Goal: Information Seeking & Learning: Understand process/instructions

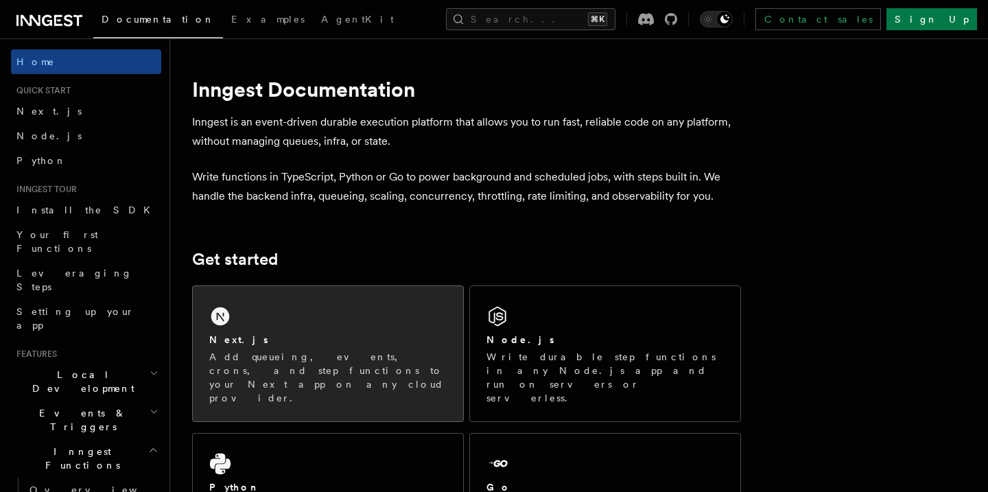
click at [353, 318] on div "Next.js Add queueing, events, crons, and step functions to your Next app on any…" at bounding box center [328, 353] width 270 height 135
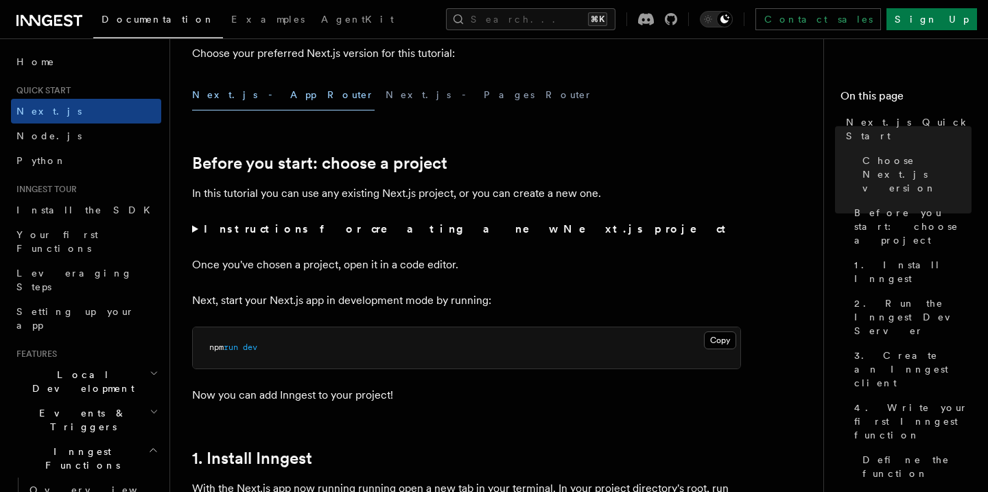
scroll to position [408, 0]
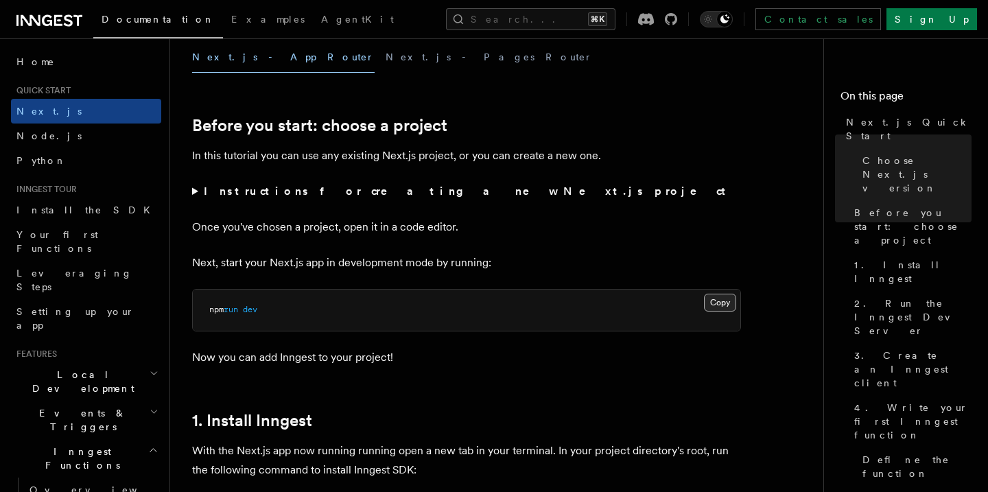
click at [726, 299] on button "Copy Copied" at bounding box center [720, 303] width 32 height 18
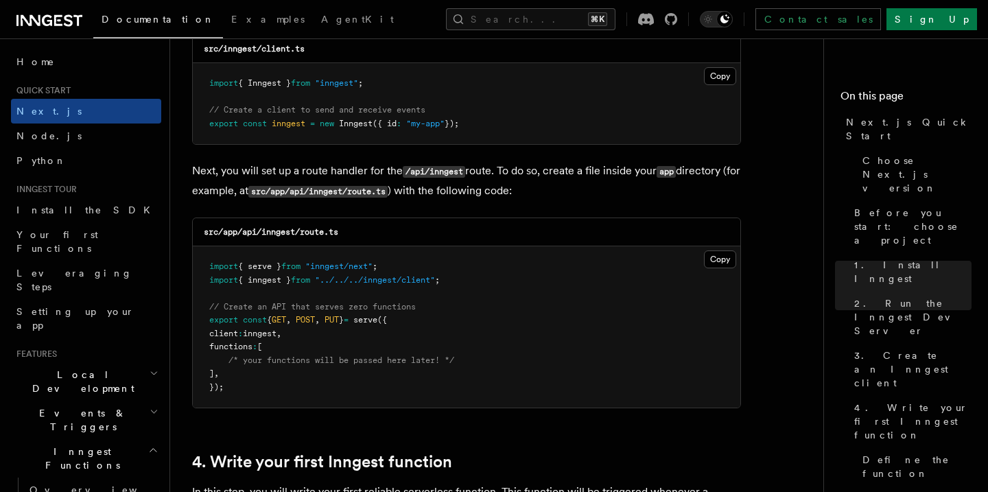
scroll to position [1847, 0]
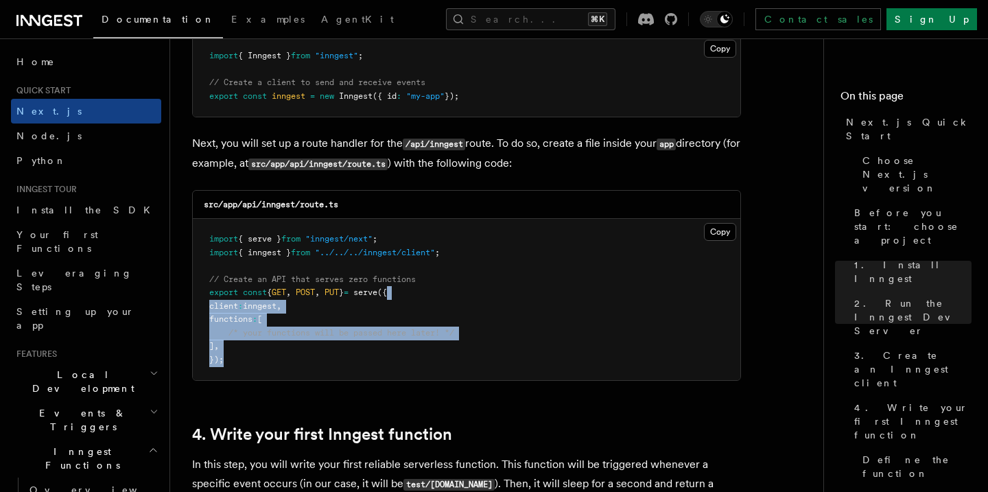
drag, startPoint x: 572, startPoint y: 292, endPoint x: 592, endPoint y: 395, distance: 104.3
click at [592, 380] on pre "import { serve } from "inngest/next" ; import { inngest } from "../../../innges…" at bounding box center [467, 299] width 548 height 161
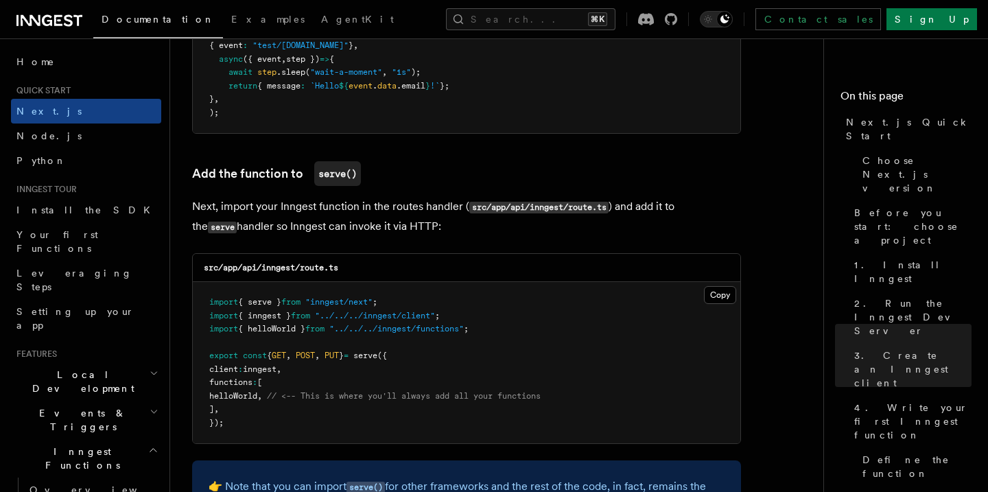
scroll to position [2605, 0]
